Goal: Check status: Check status

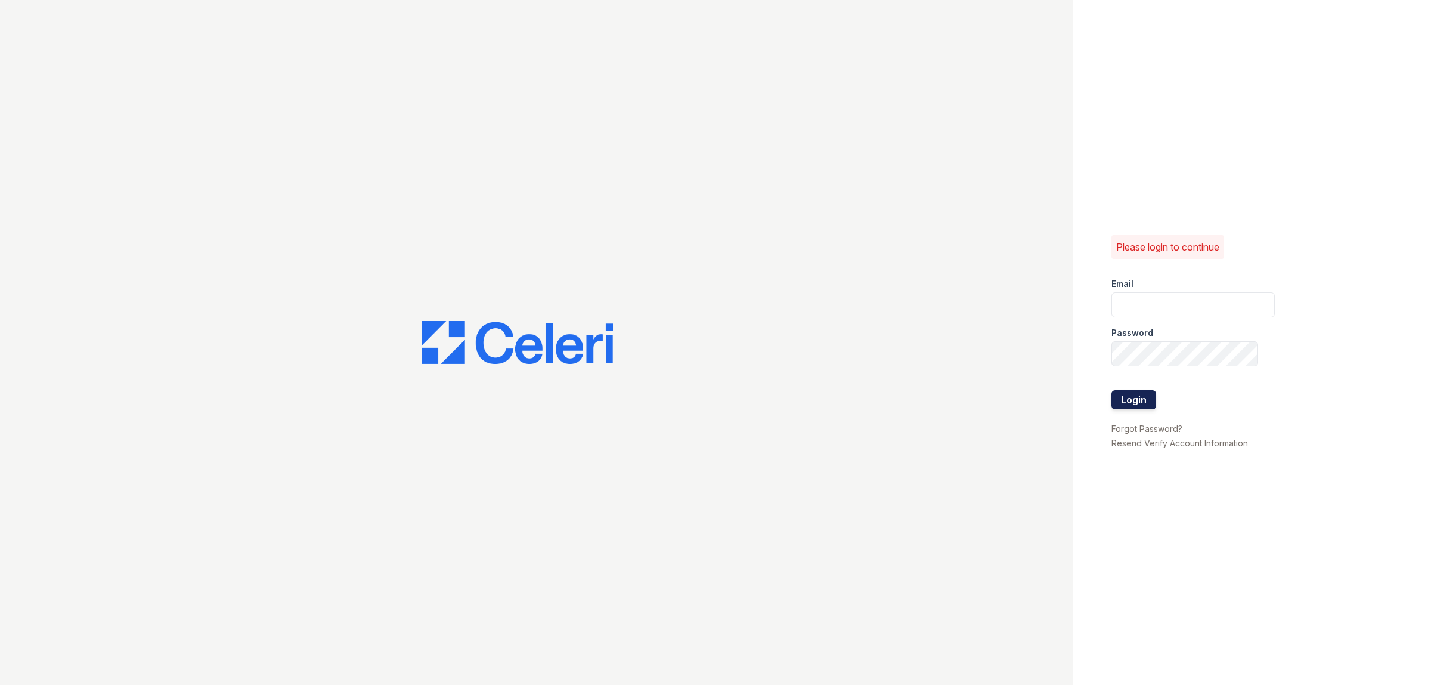
type input "wray.am@cafmanagement.com"
click at [1139, 409] on button "Login" at bounding box center [1134, 399] width 45 height 19
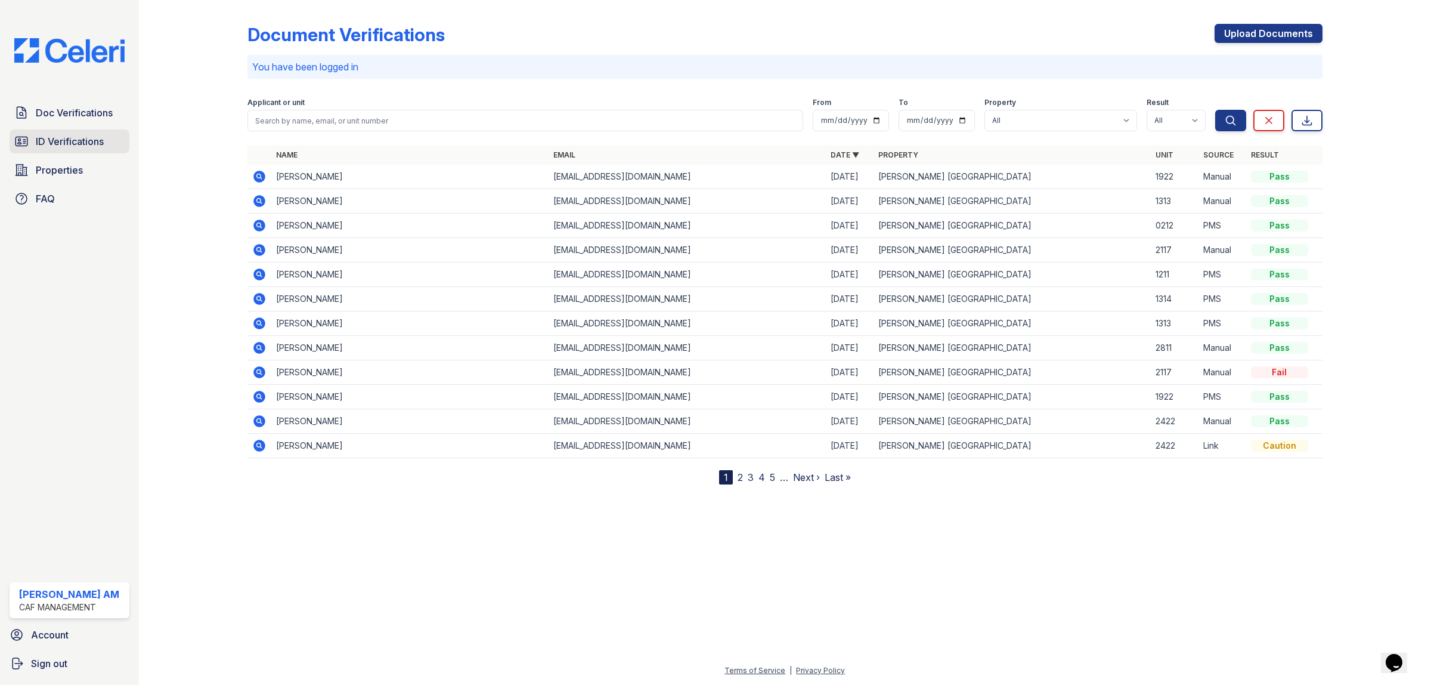
click at [78, 137] on span "ID Verifications" at bounding box center [70, 141] width 68 height 14
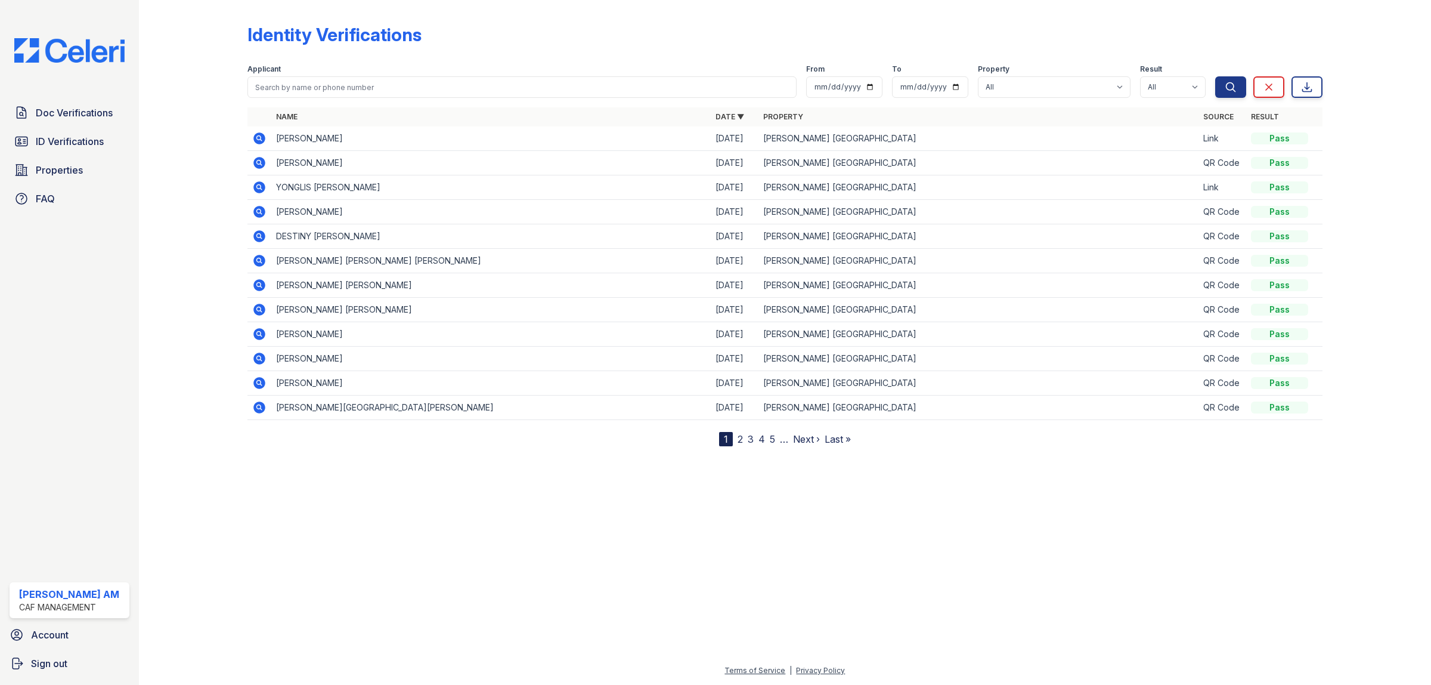
click at [254, 185] on icon at bounding box center [259, 187] width 12 height 12
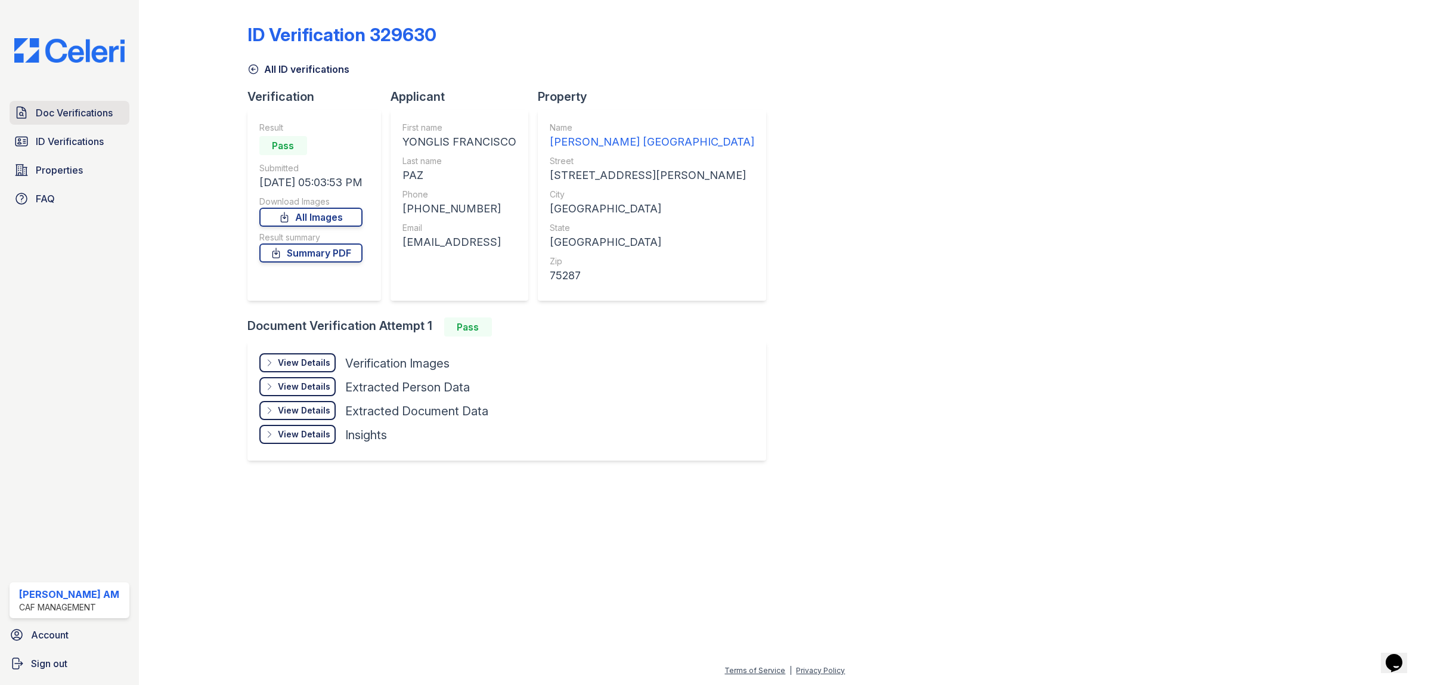
click at [60, 115] on span "Doc Verifications" at bounding box center [74, 113] width 77 height 14
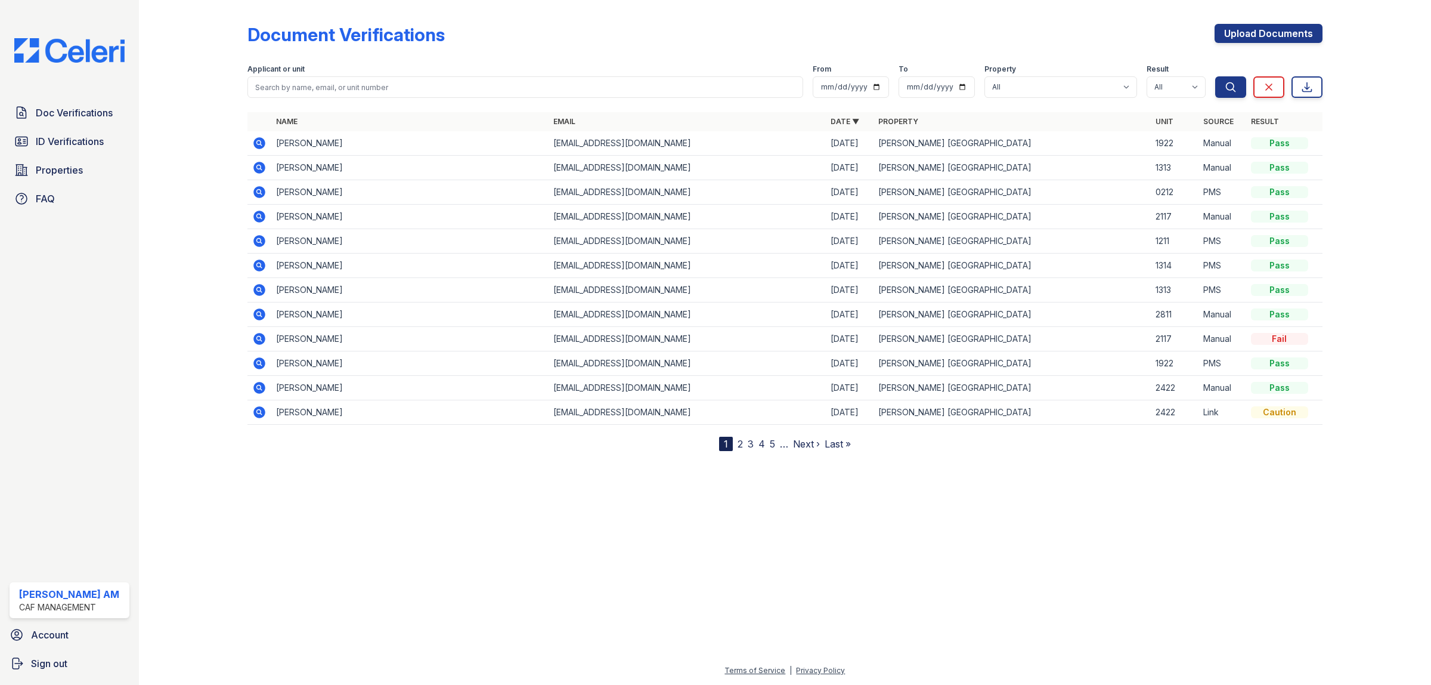
click at [263, 339] on icon at bounding box center [259, 339] width 12 height 12
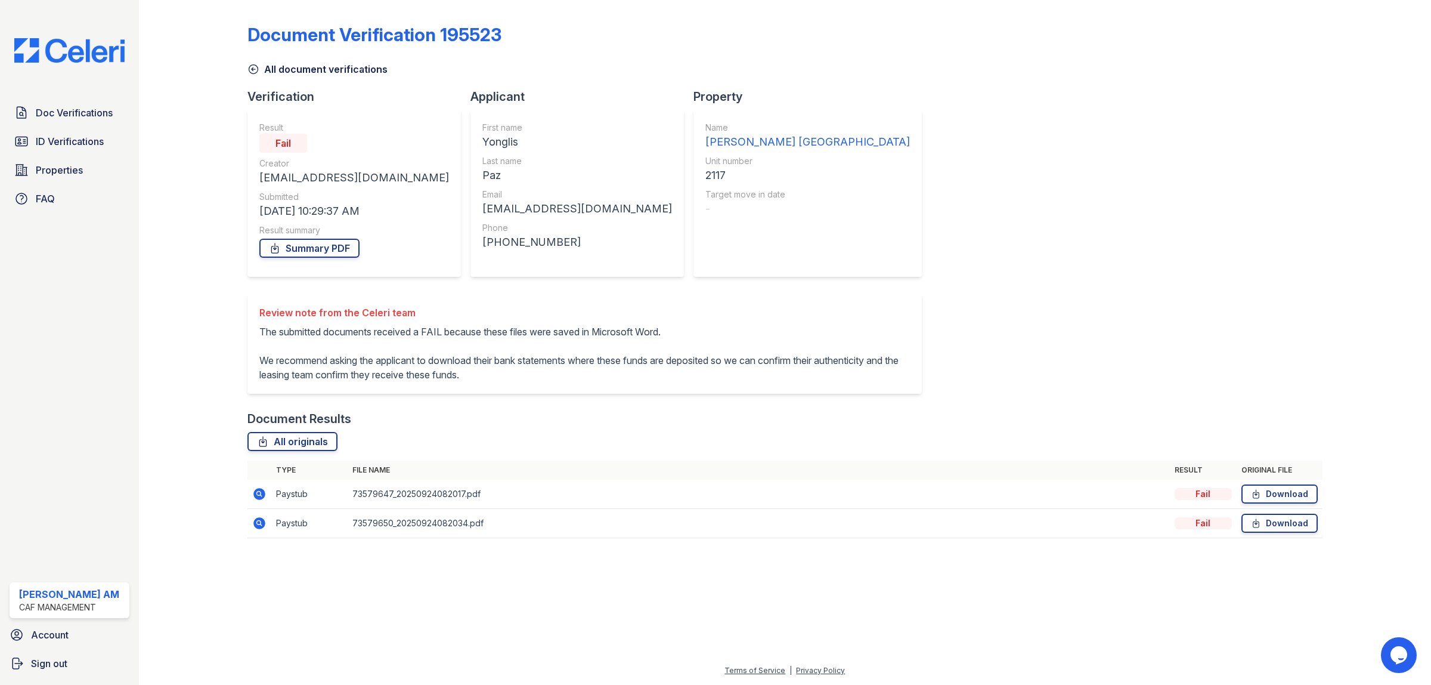
click at [255, 500] on icon at bounding box center [259, 494] width 12 height 12
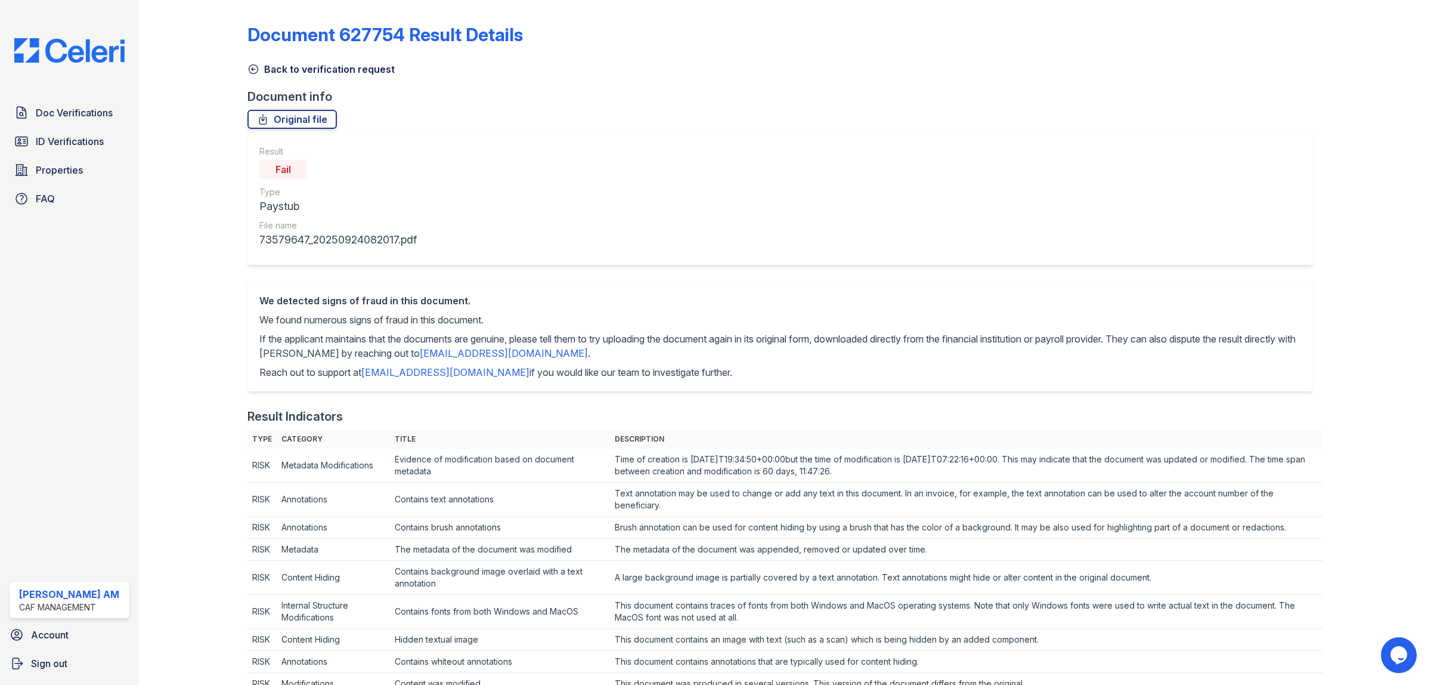
click at [249, 69] on icon at bounding box center [253, 69] width 9 height 9
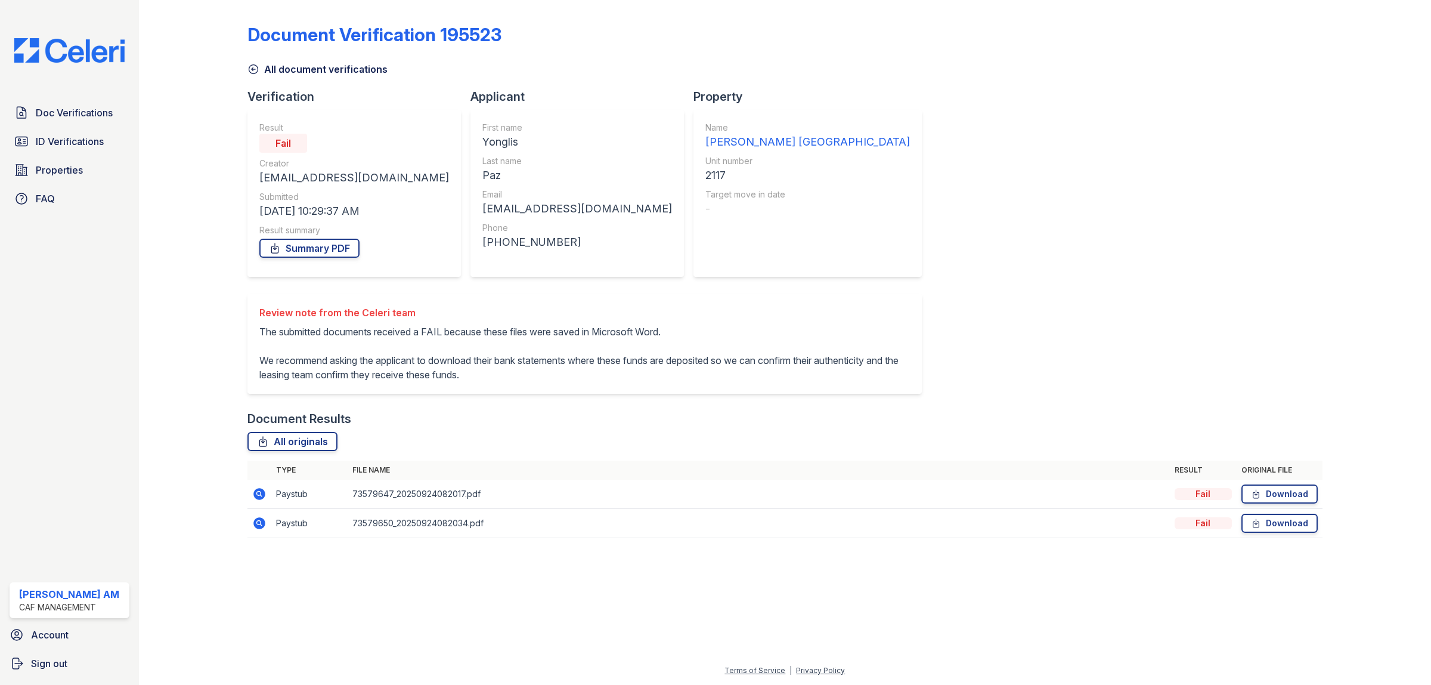
click at [252, 66] on icon at bounding box center [254, 69] width 12 height 12
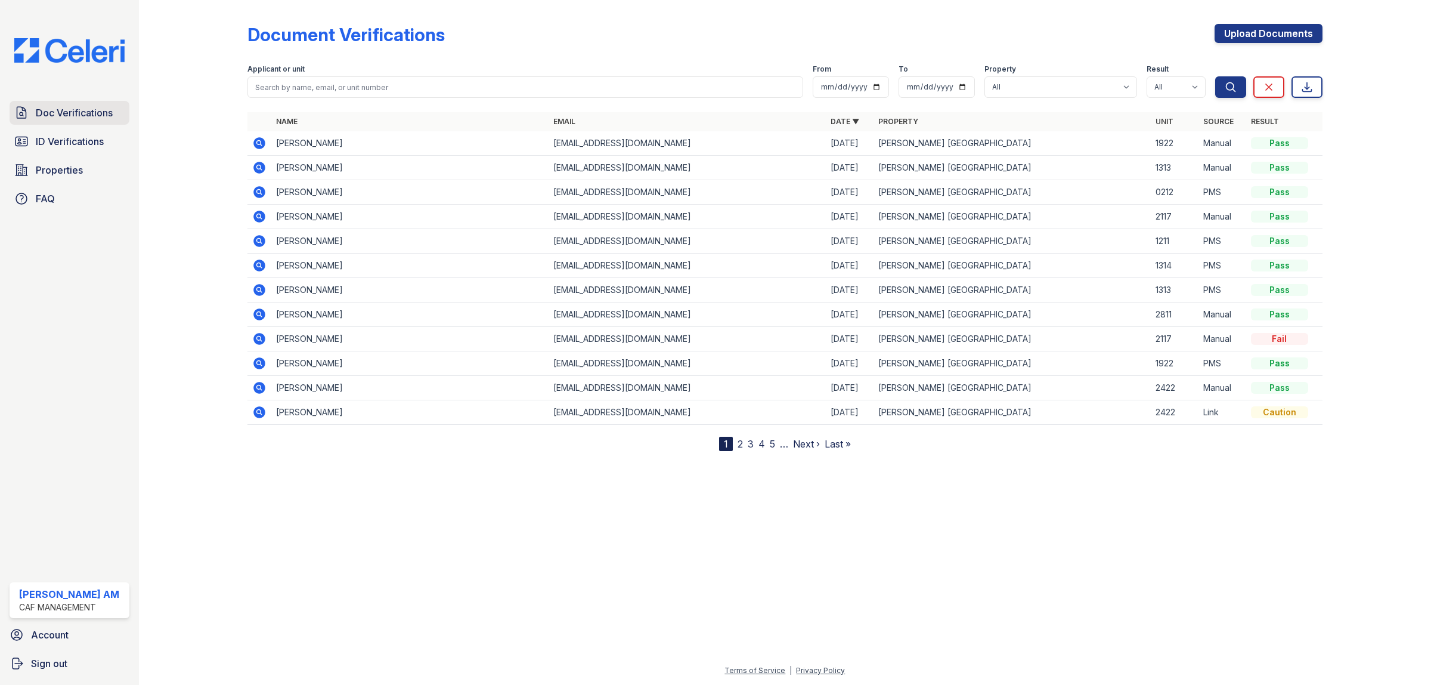
click at [63, 106] on span "Doc Verifications" at bounding box center [74, 113] width 77 height 14
